Goal: Information Seeking & Learning: Check status

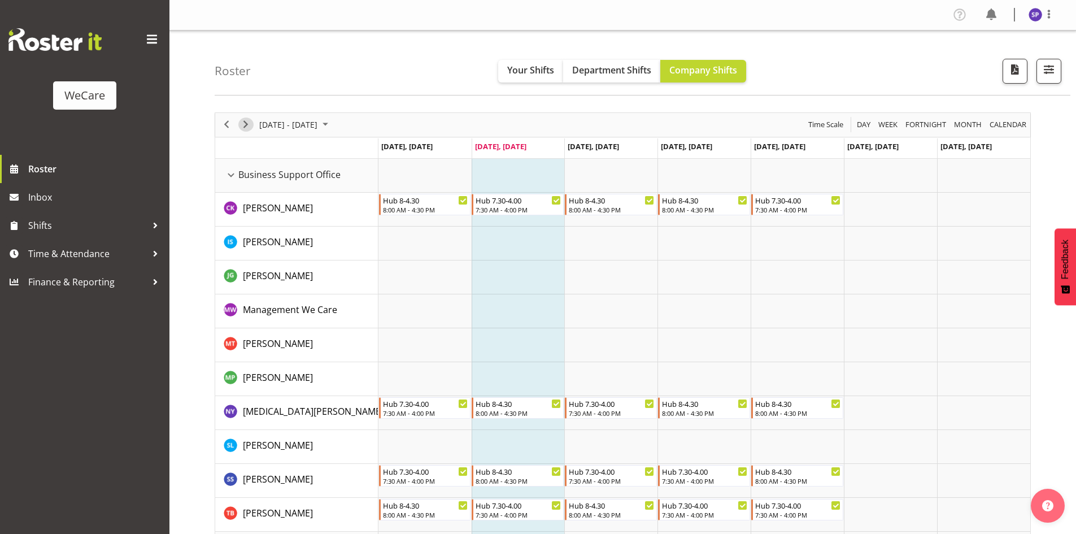
click at [245, 124] on span "Next" at bounding box center [246, 125] width 14 height 14
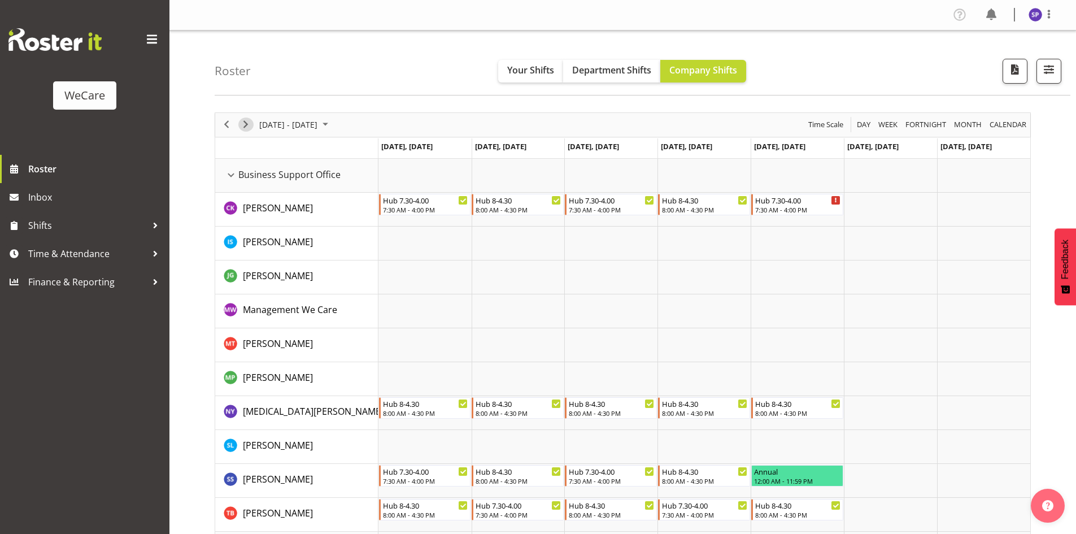
click at [245, 124] on span "Next" at bounding box center [246, 125] width 14 height 14
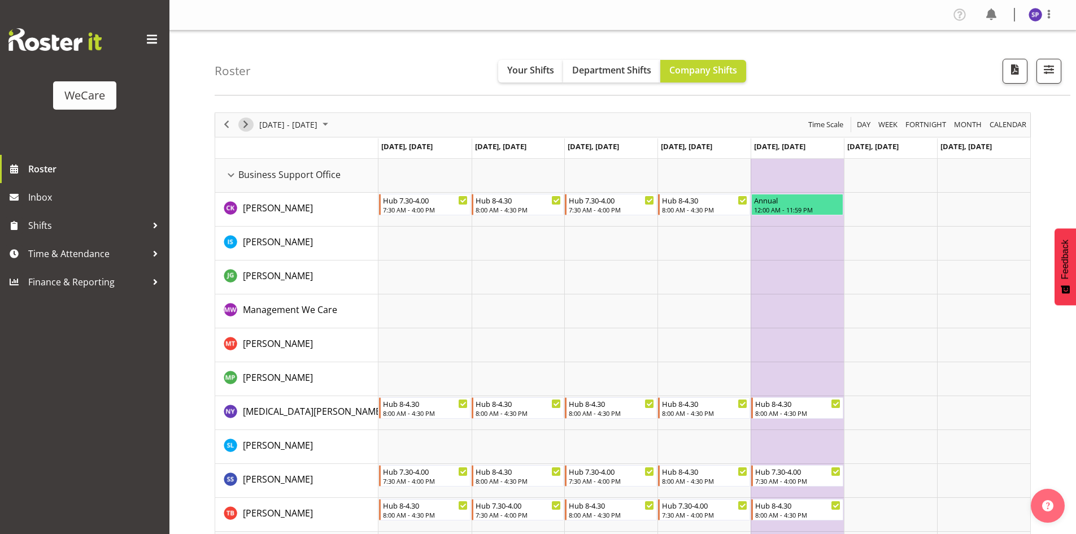
click at [249, 129] on span "Next" at bounding box center [246, 125] width 14 height 14
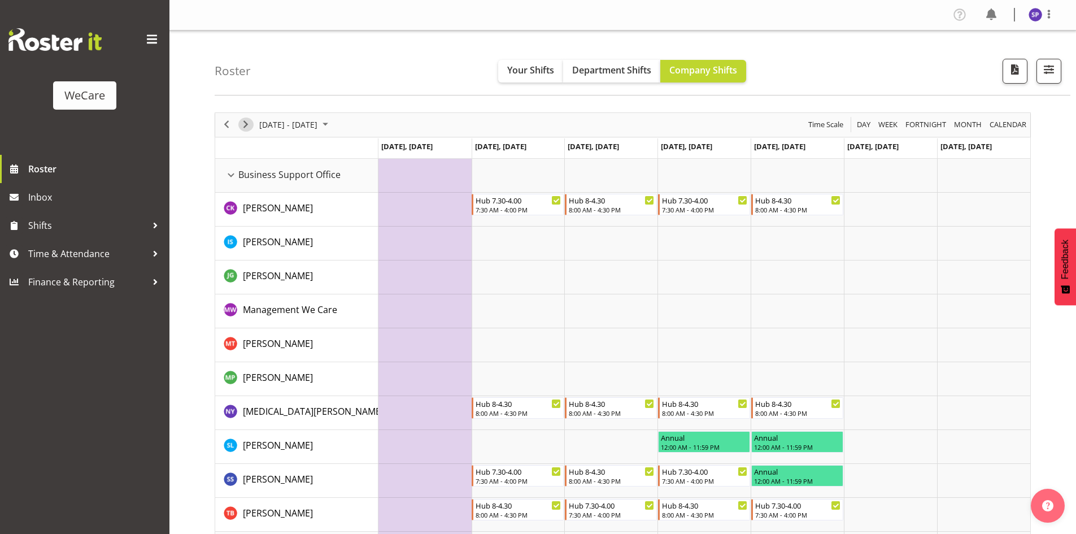
click at [242, 125] on span "Next" at bounding box center [246, 125] width 14 height 14
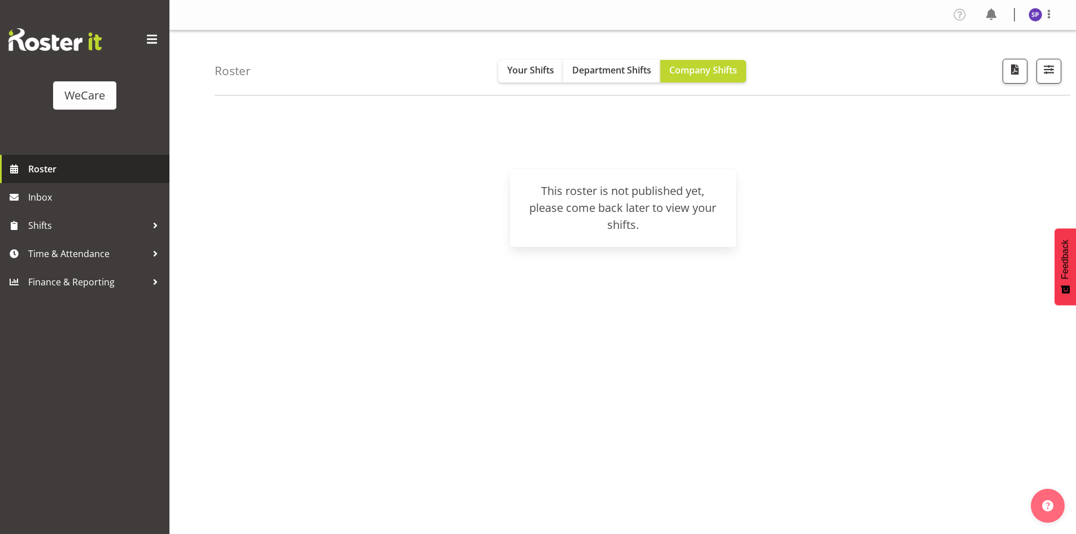
click at [33, 166] on span "Roster" at bounding box center [96, 168] width 136 height 17
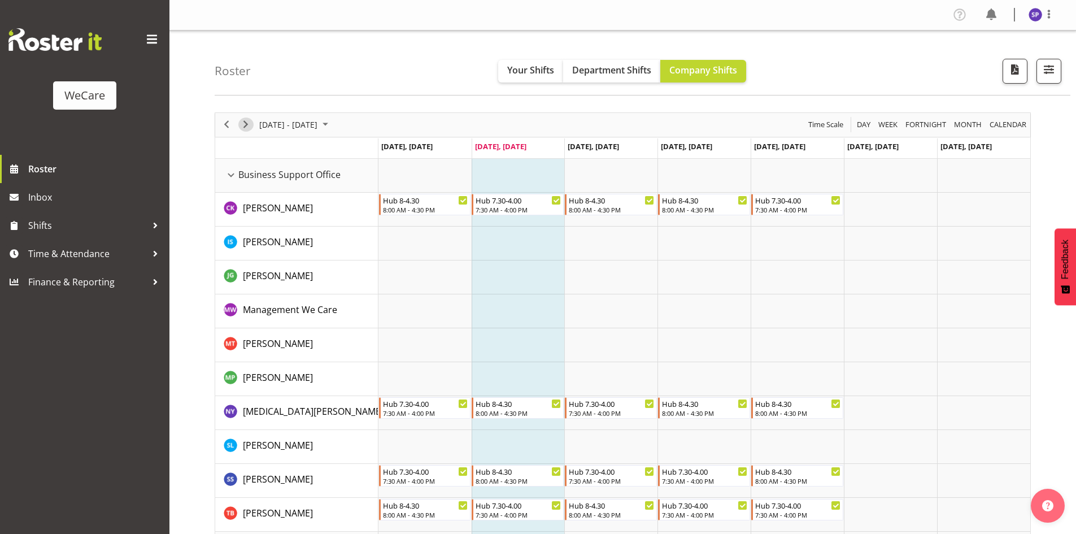
click at [240, 125] on span "Next" at bounding box center [246, 125] width 14 height 14
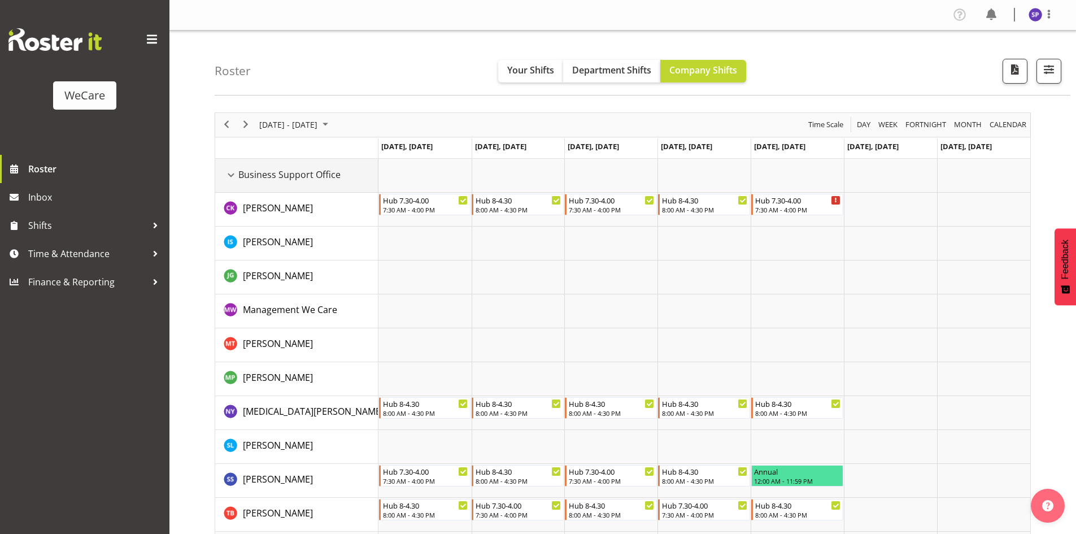
click at [231, 172] on div "Business Support Office resource" at bounding box center [231, 175] width 15 height 15
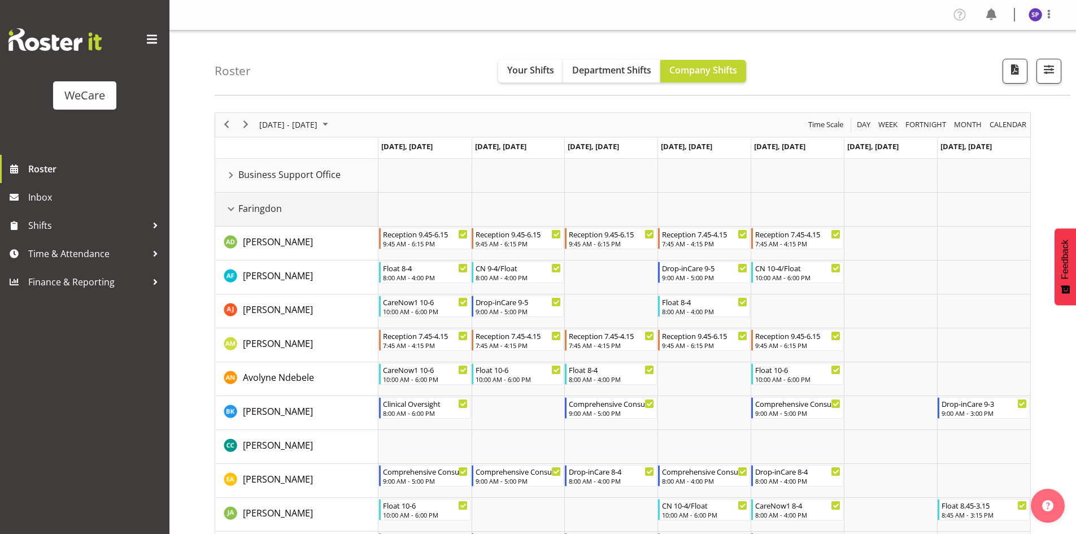
click at [230, 208] on div "Faringdon resource" at bounding box center [231, 209] width 15 height 15
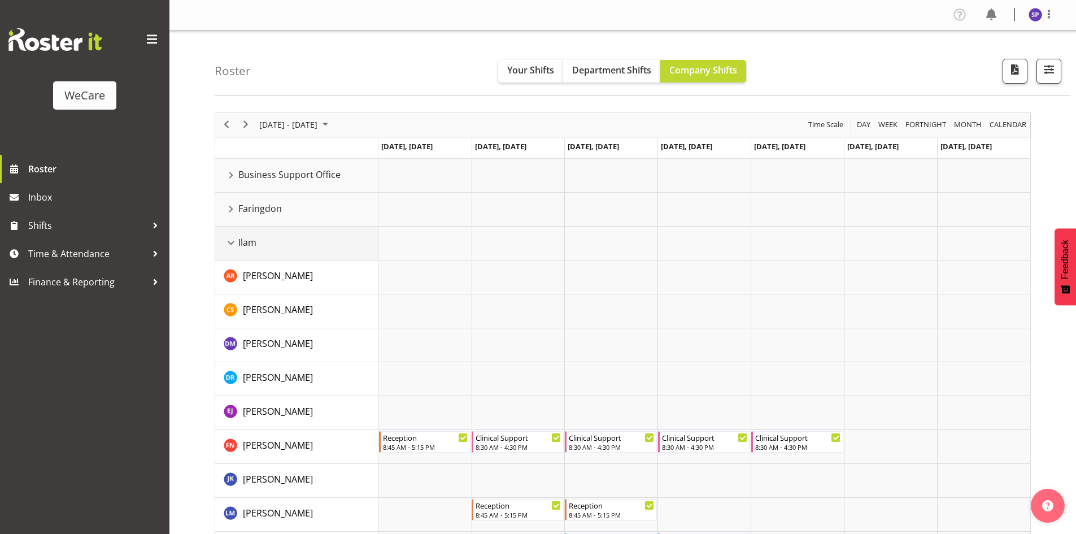
click at [232, 240] on div "Ilam resource" at bounding box center [231, 243] width 15 height 15
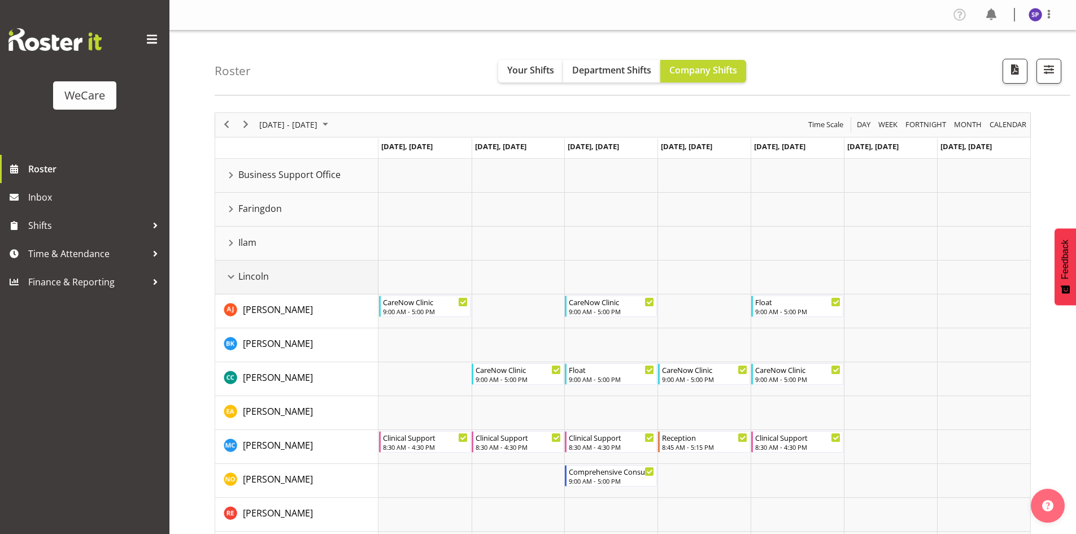
click at [234, 271] on div "Lincoln resource" at bounding box center [231, 277] width 15 height 15
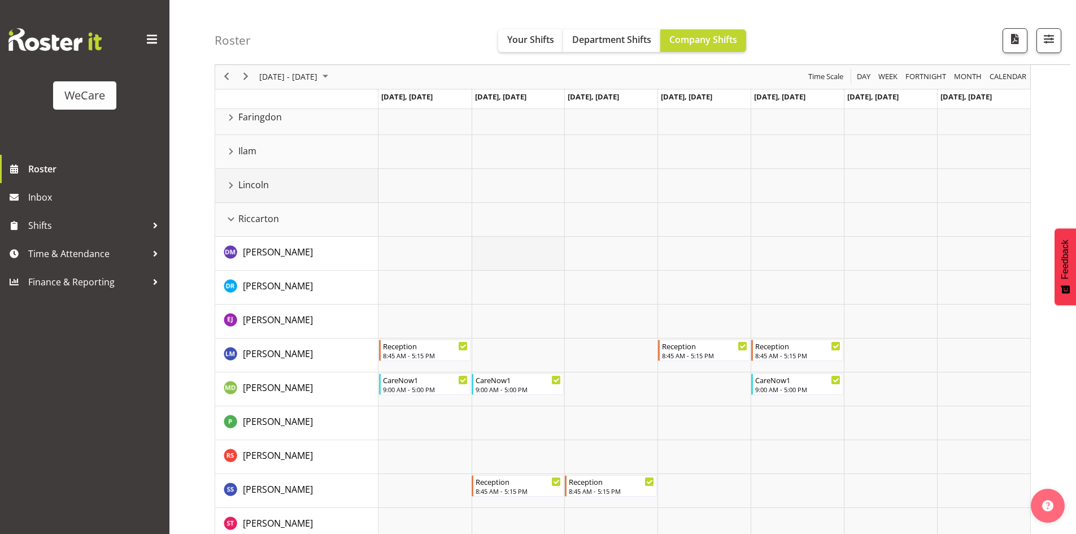
scroll to position [113, 0]
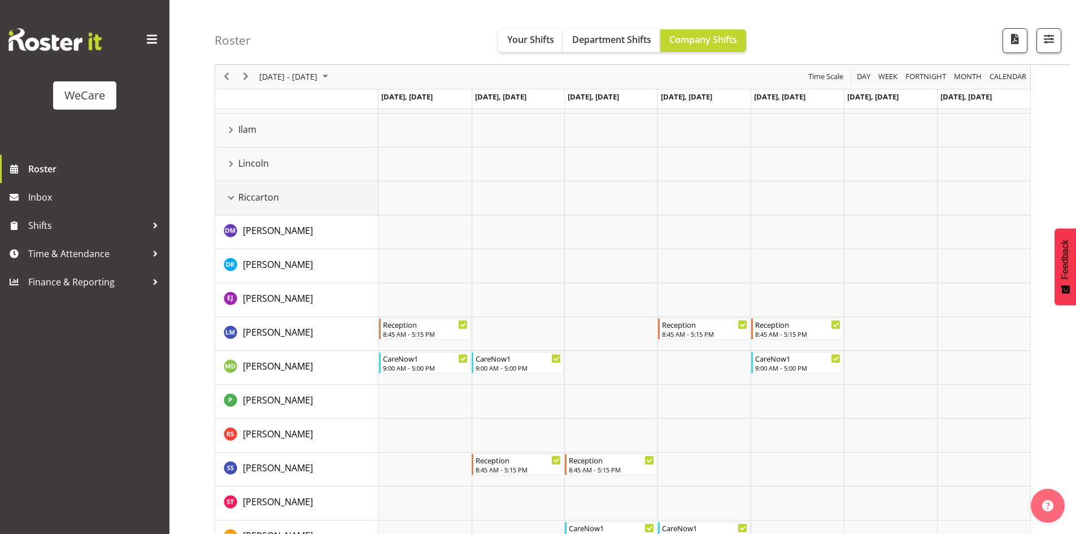
click at [230, 197] on div "Riccarton resource" at bounding box center [231, 197] width 15 height 15
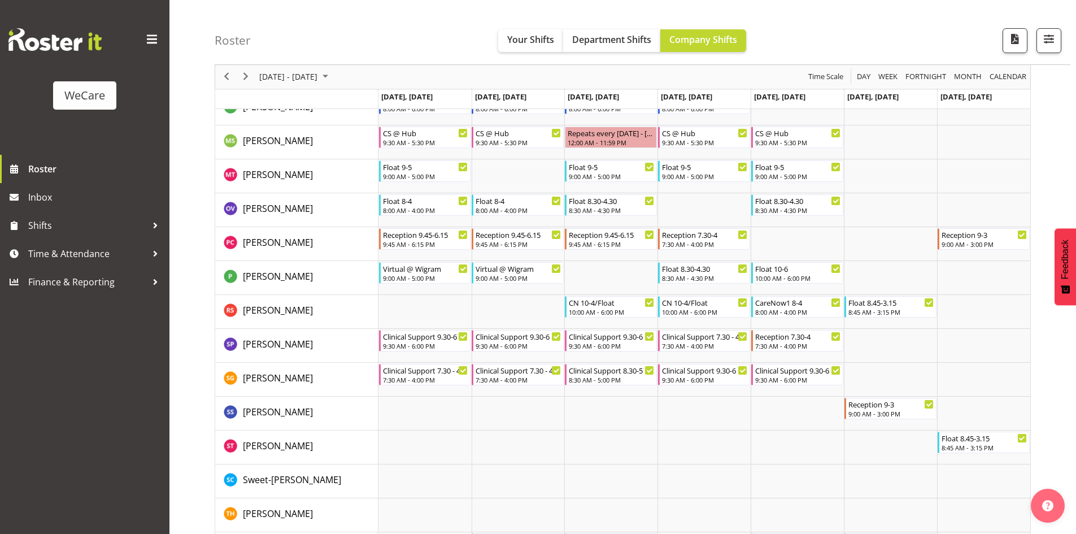
scroll to position [848, 0]
drag, startPoint x: 243, startPoint y: 78, endPoint x: 349, endPoint y: 154, distance: 130.3
click at [243, 78] on span "Next" at bounding box center [246, 77] width 14 height 14
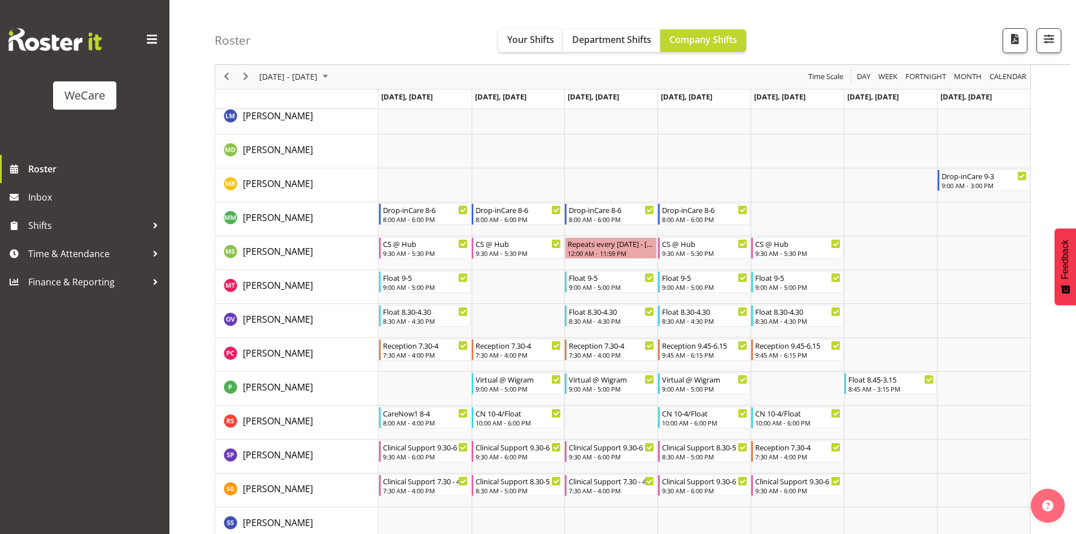
scroll to position [3227, 0]
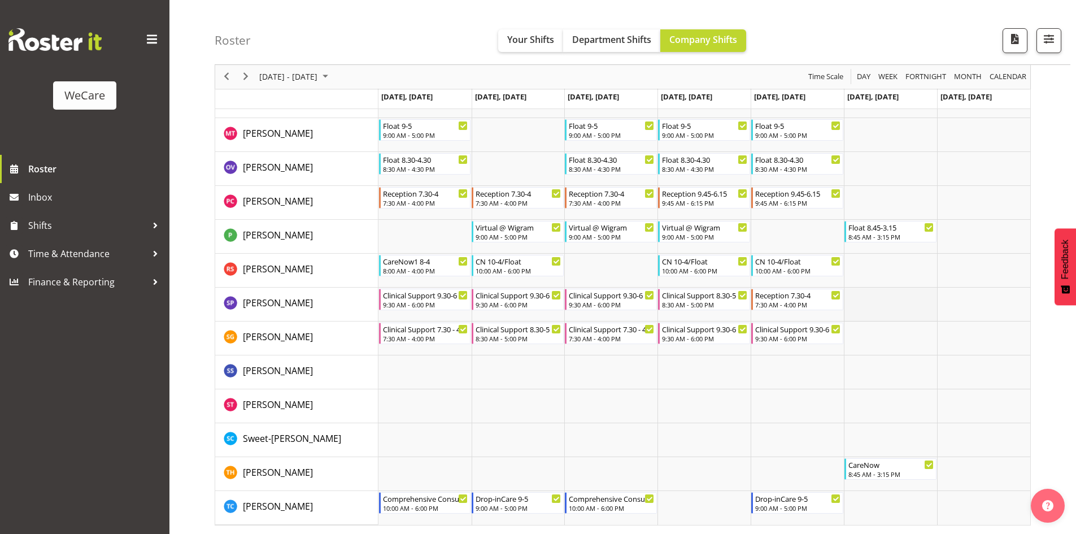
click at [936, 297] on td "Timeline Week of October 14, 2025" at bounding box center [890, 305] width 93 height 34
